Goal: Task Accomplishment & Management: Use online tool/utility

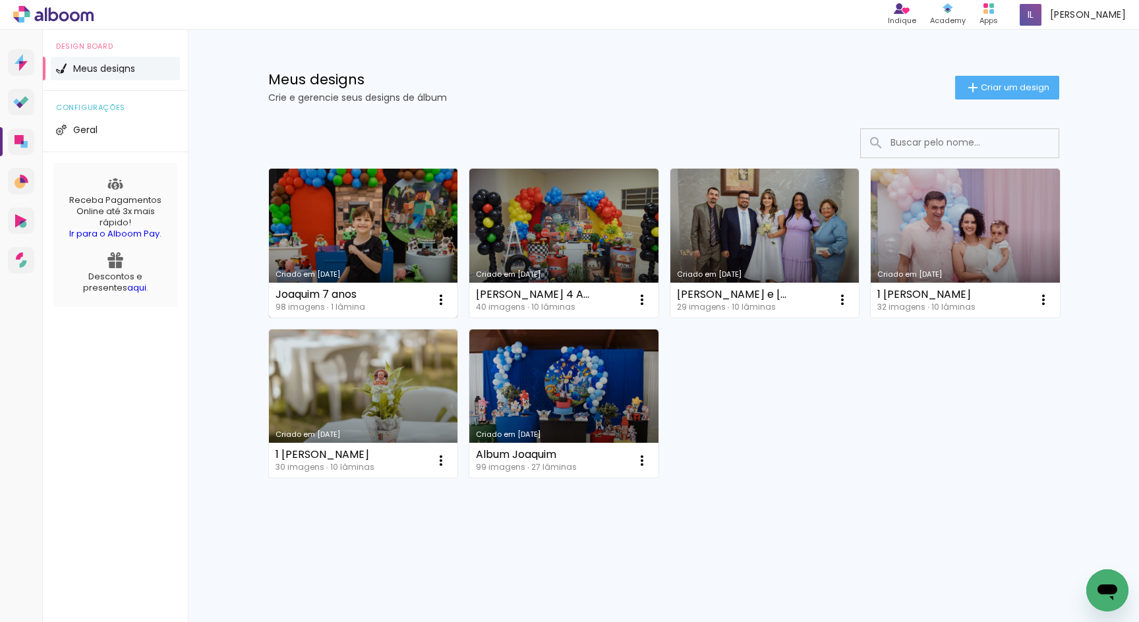
click at [420, 237] on link "Criado em [DATE]" at bounding box center [363, 243] width 189 height 149
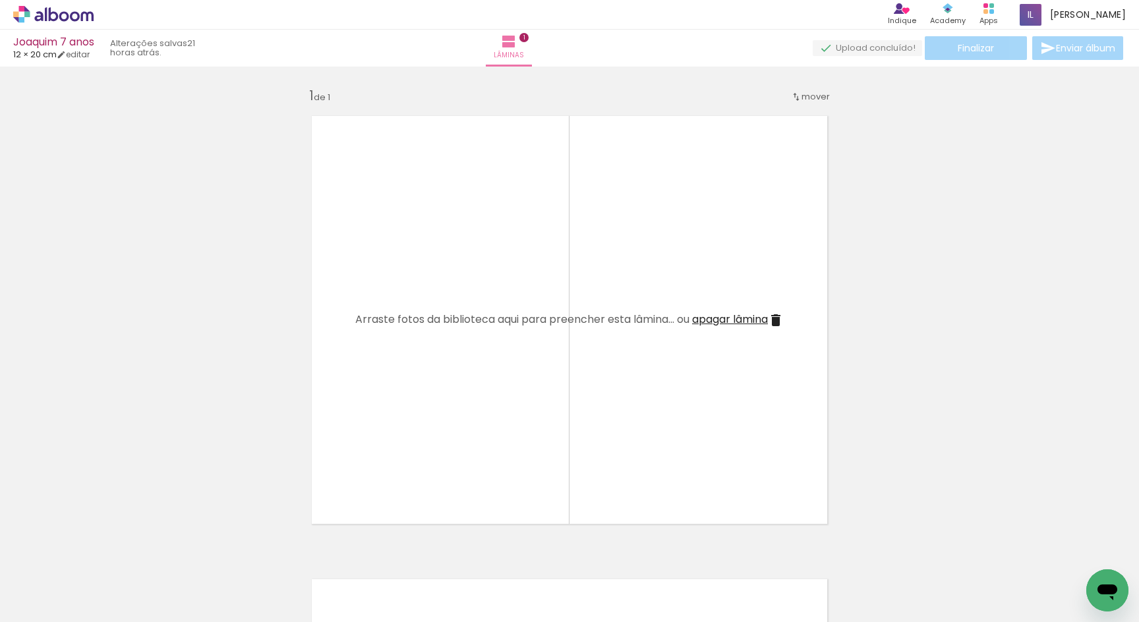
click at [63, 14] on icon at bounding box center [64, 16] width 10 height 10
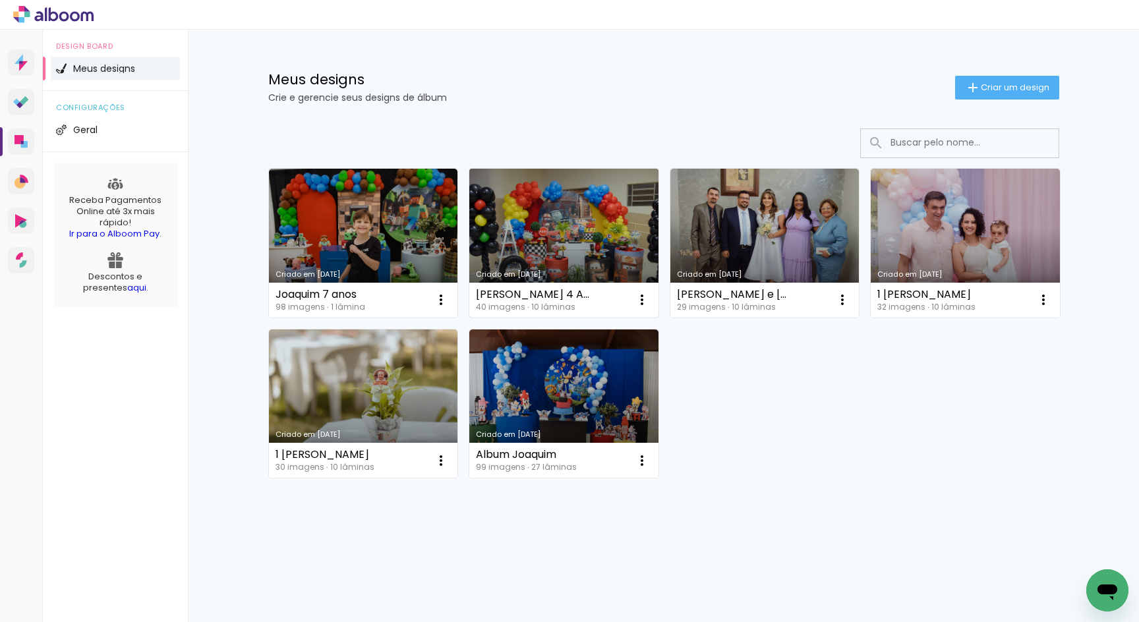
click at [555, 227] on link "Criado em [DATE]" at bounding box center [563, 243] width 189 height 149
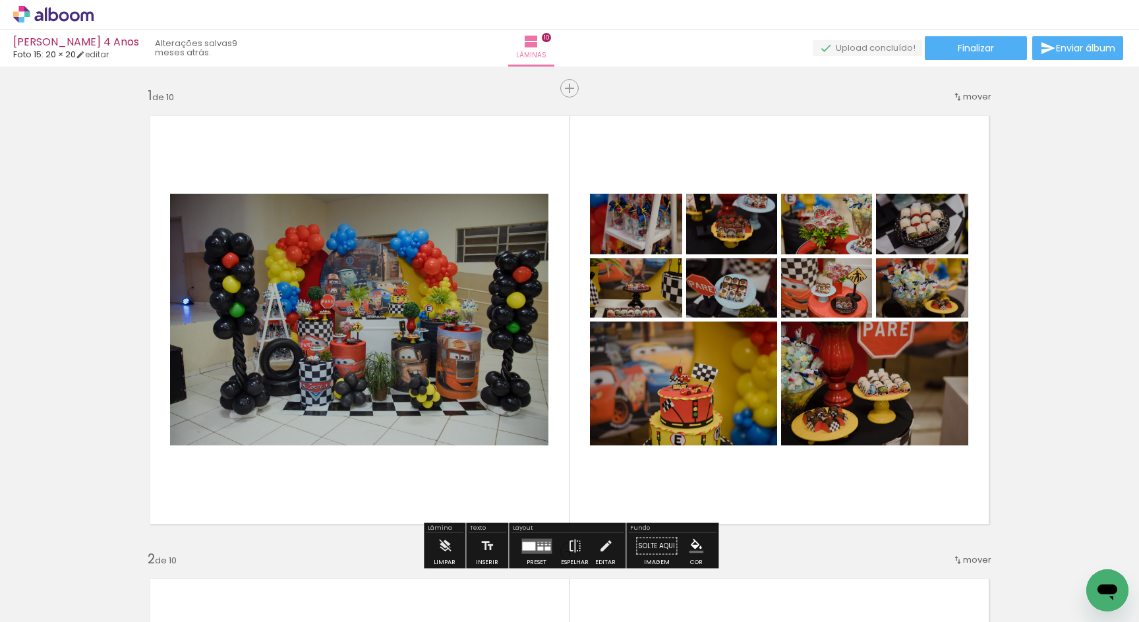
click at [167, 99] on div "1 de 10" at bounding box center [161, 96] width 26 height 13
